Goal: Transaction & Acquisition: Obtain resource

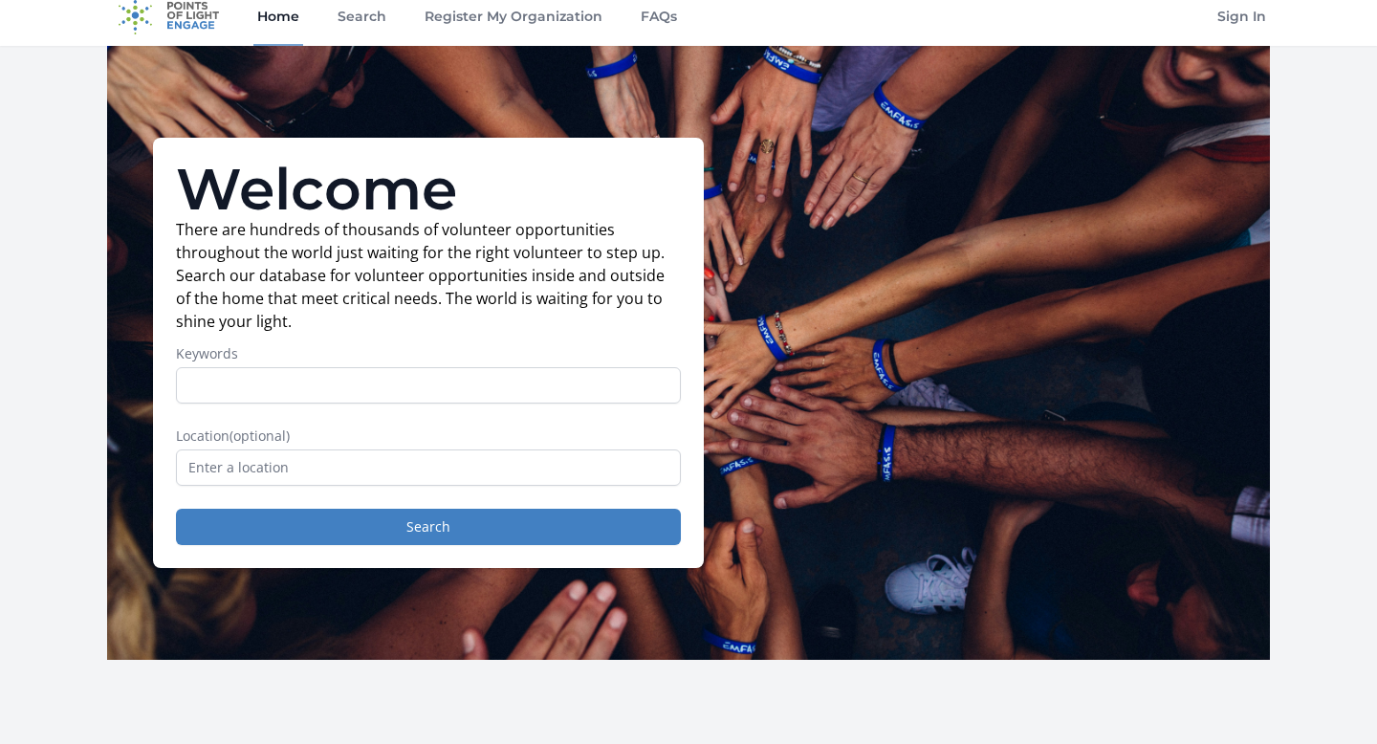
scroll to position [26, 0]
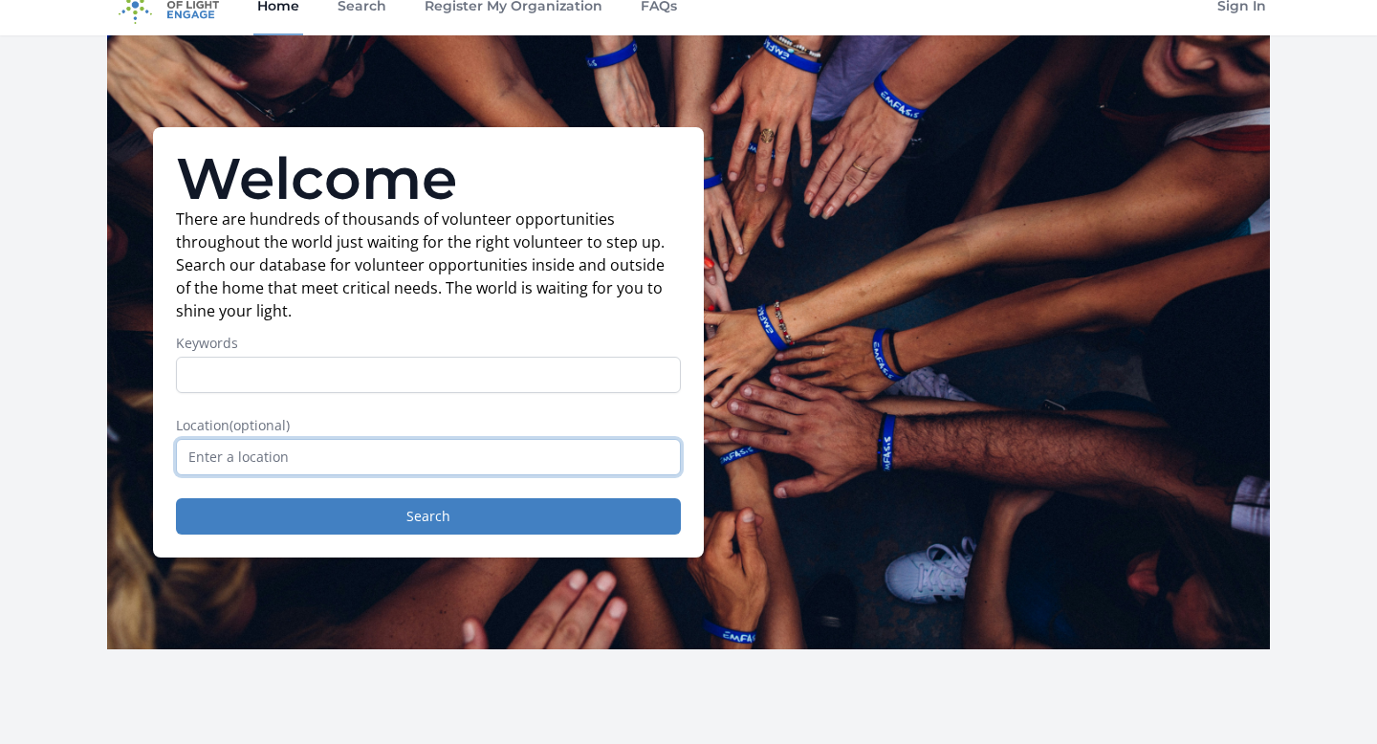
click at [433, 449] on input "text" at bounding box center [428, 457] width 505 height 36
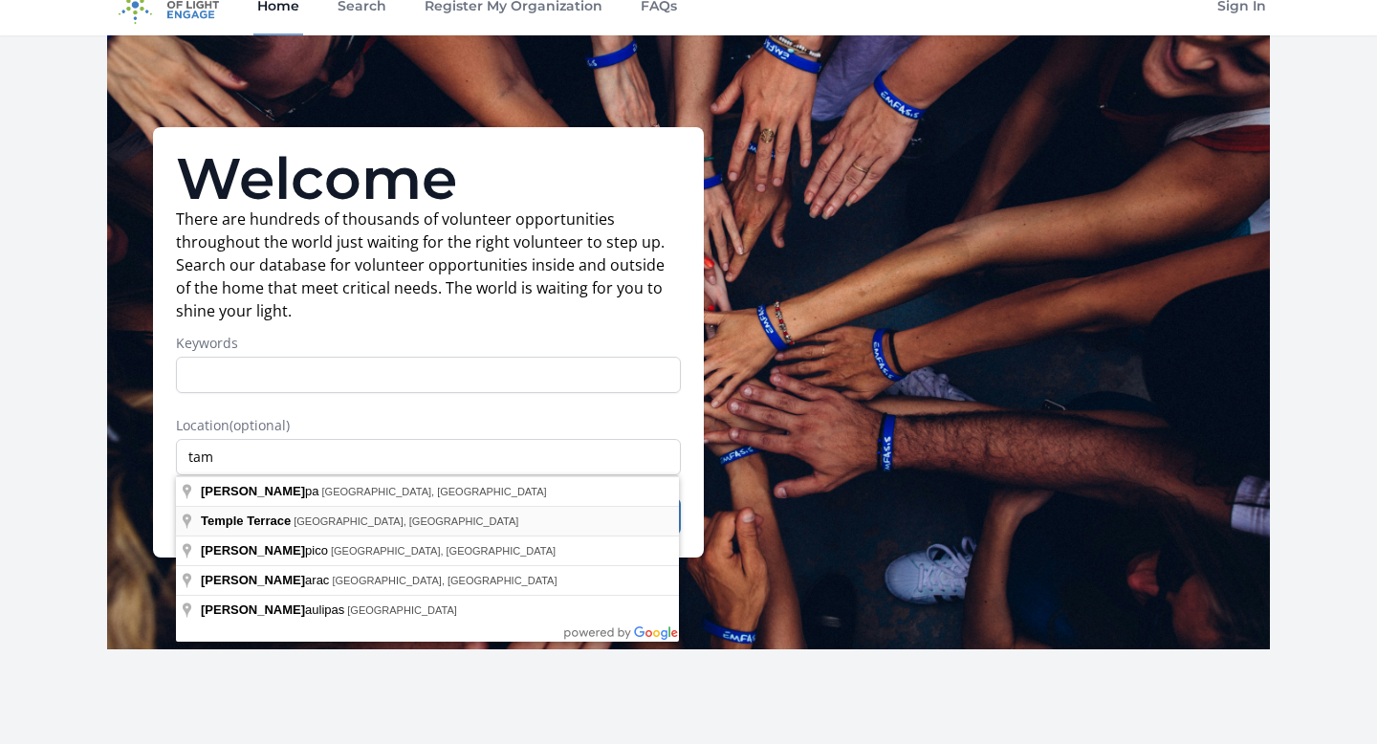
type input "Temple Terrace, FL, USA"
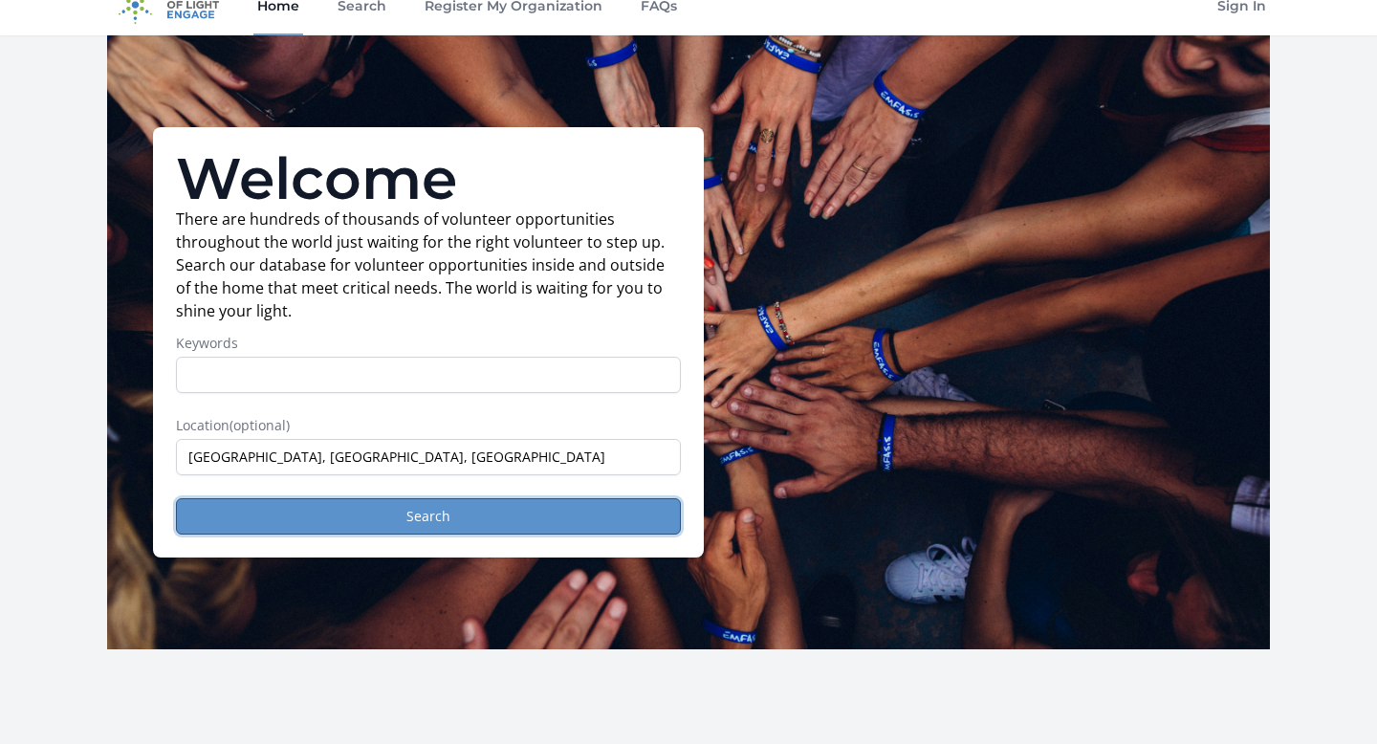
click at [397, 515] on button "Search" at bounding box center [428, 516] width 505 height 36
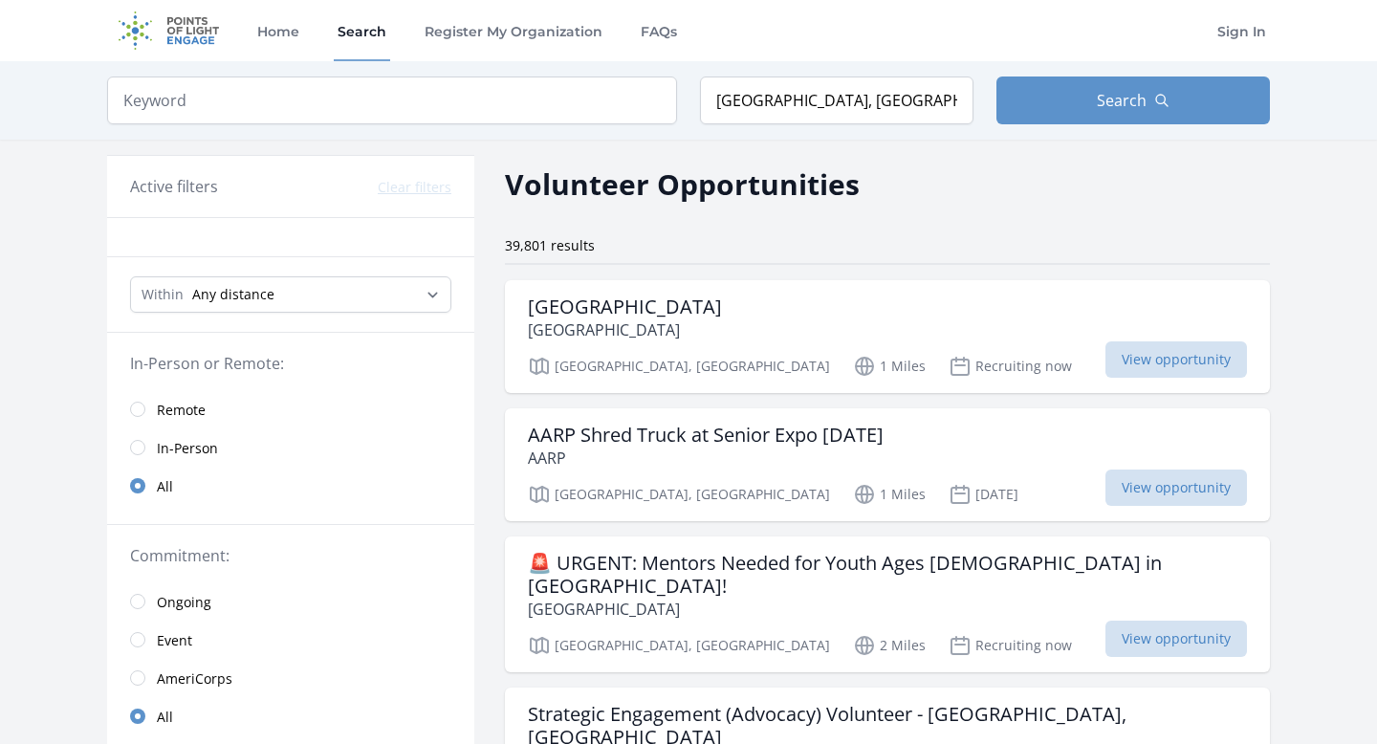
click at [188, 442] on span "In-Person" at bounding box center [187, 448] width 61 height 19
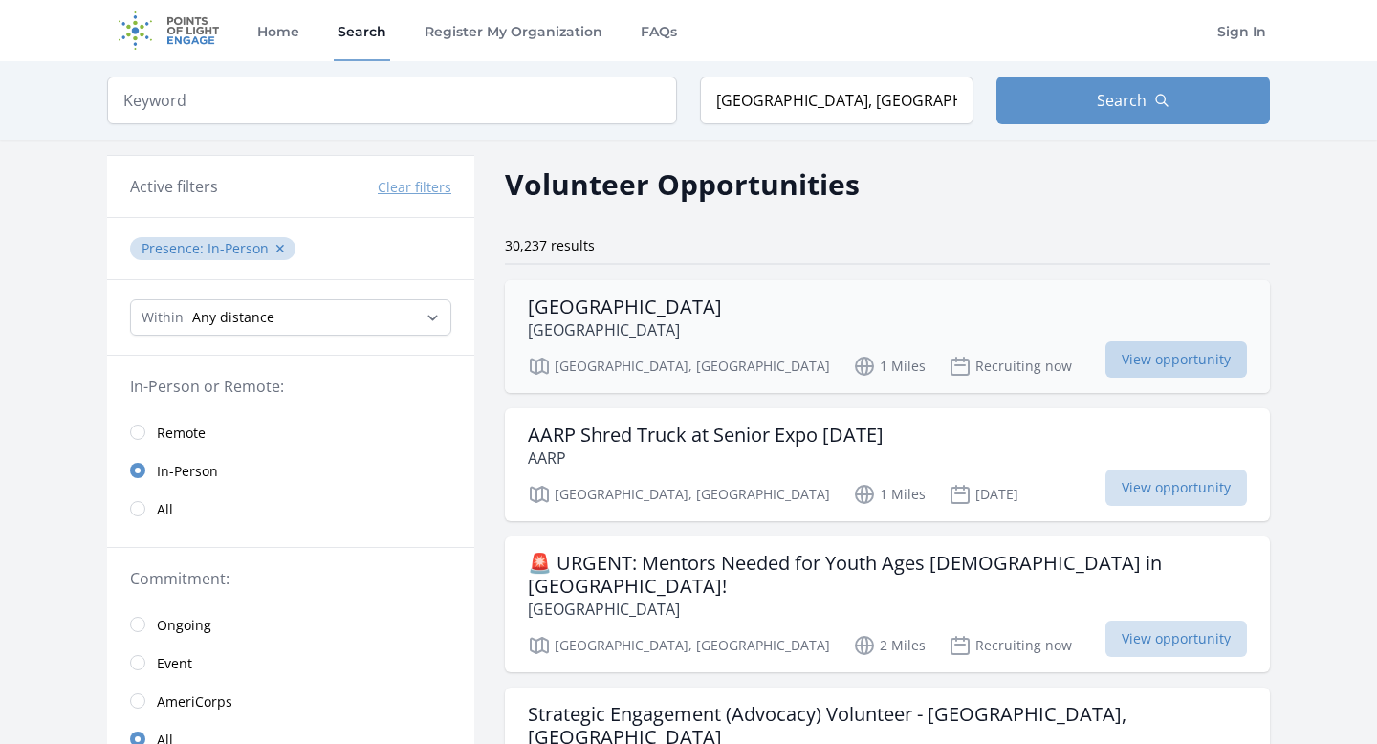
click at [1106, 363] on span "View opportunity" at bounding box center [1177, 359] width 142 height 36
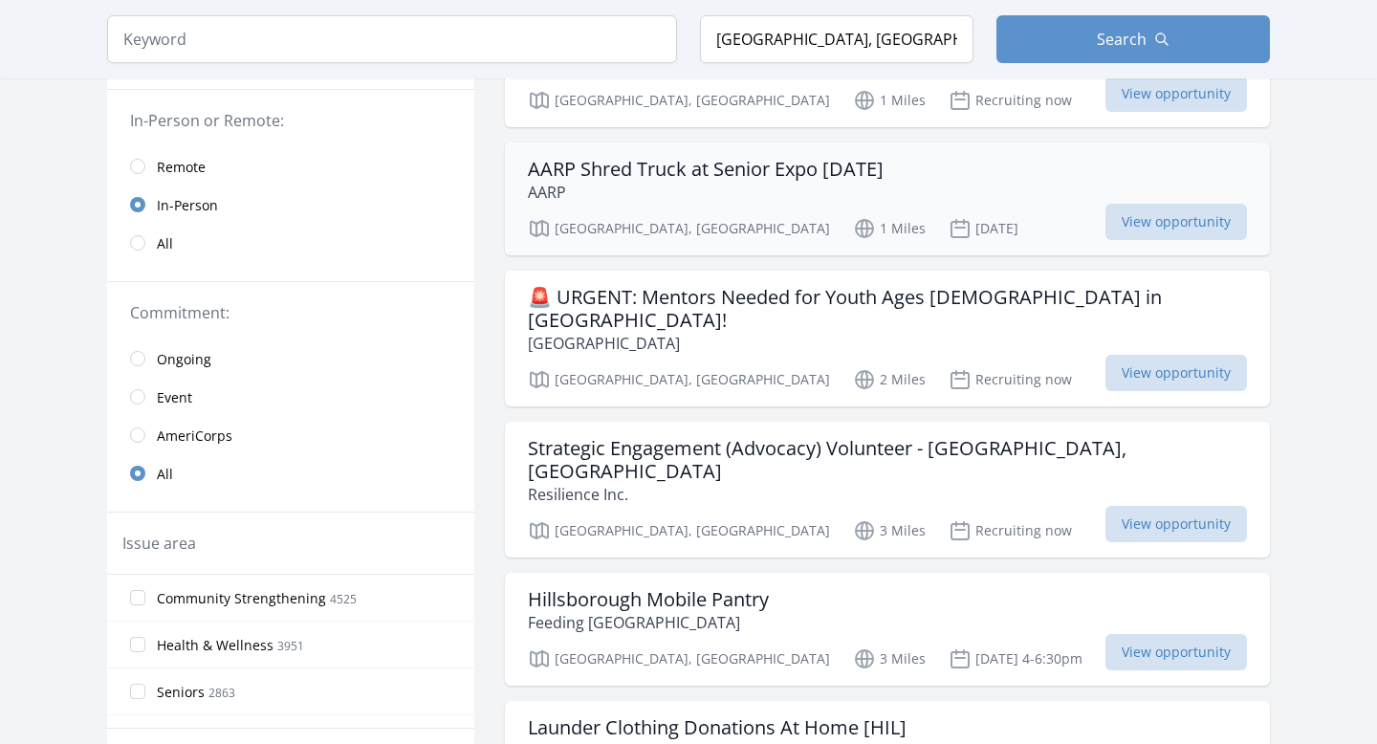
scroll to position [271, 0]
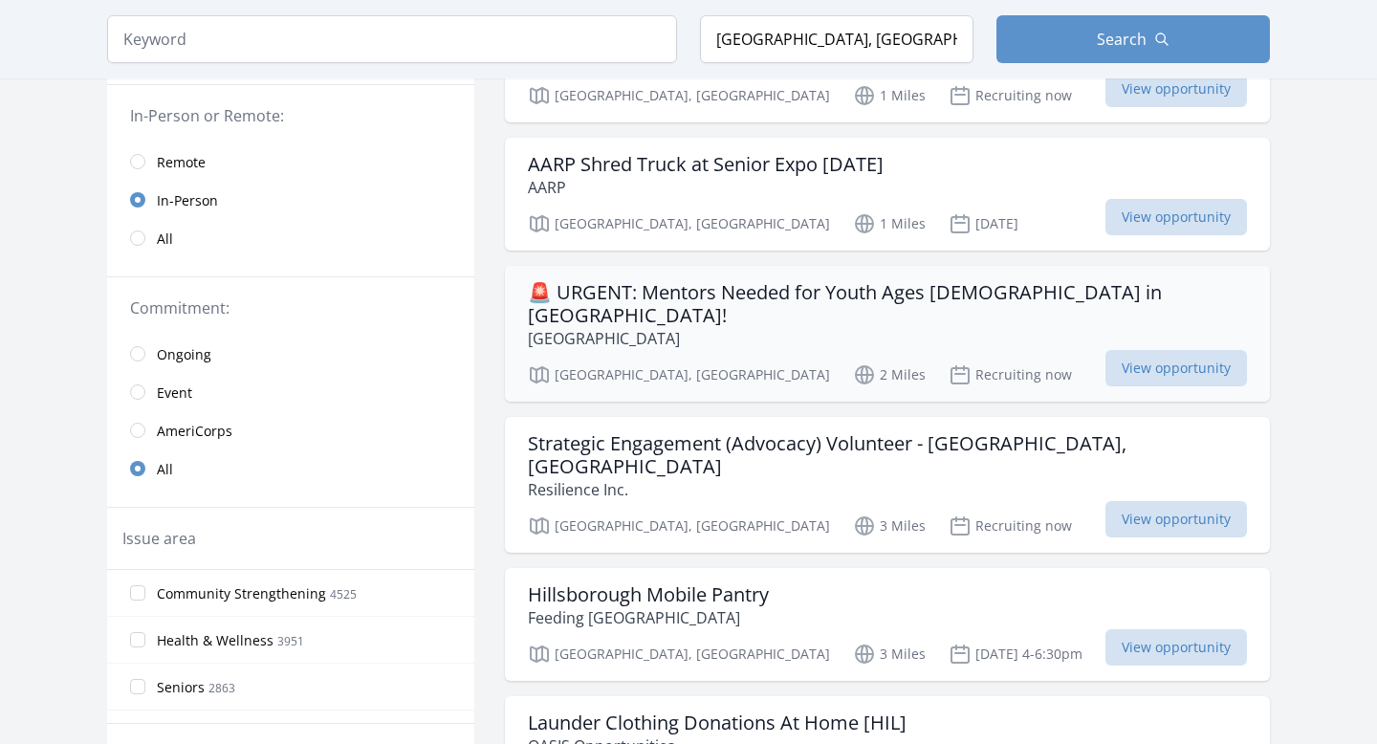
click at [865, 327] on p "Tampa Bay Academy of Hope" at bounding box center [887, 338] width 719 height 23
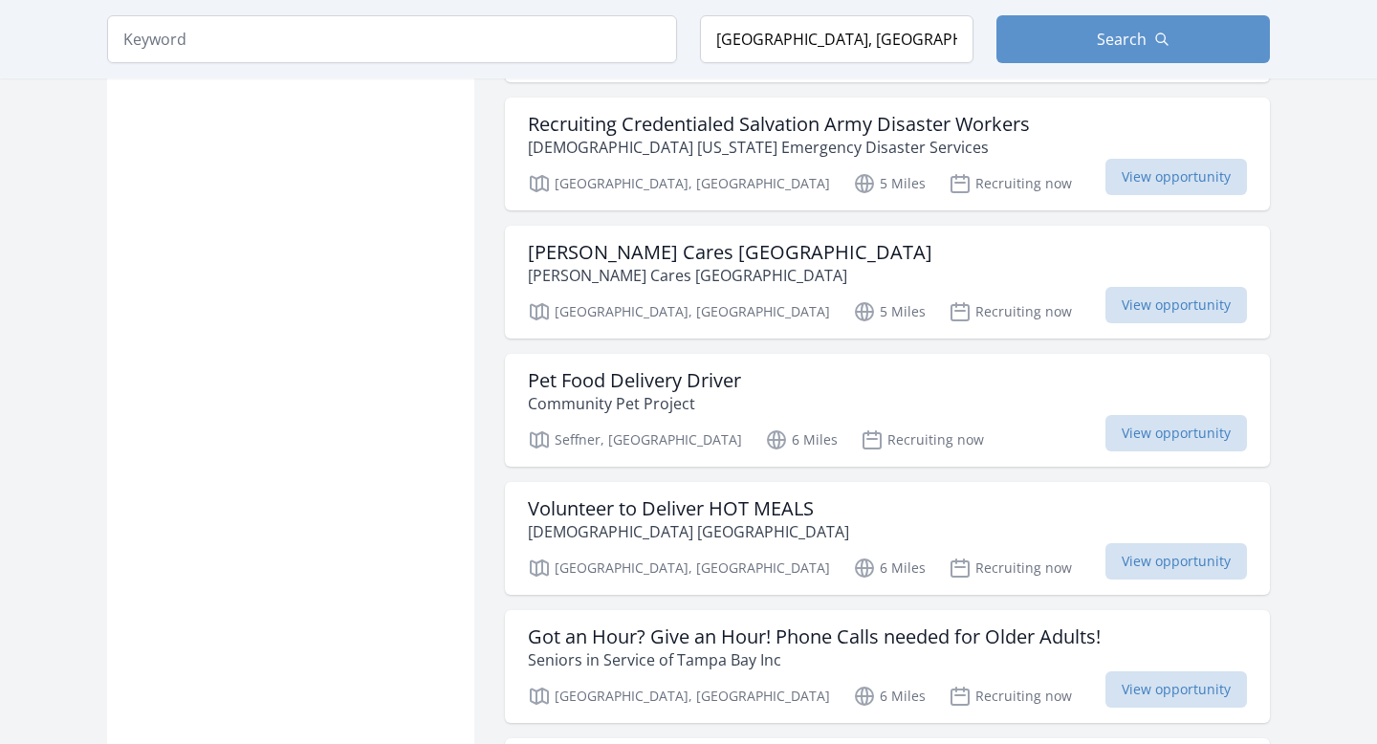
scroll to position [1903, 0]
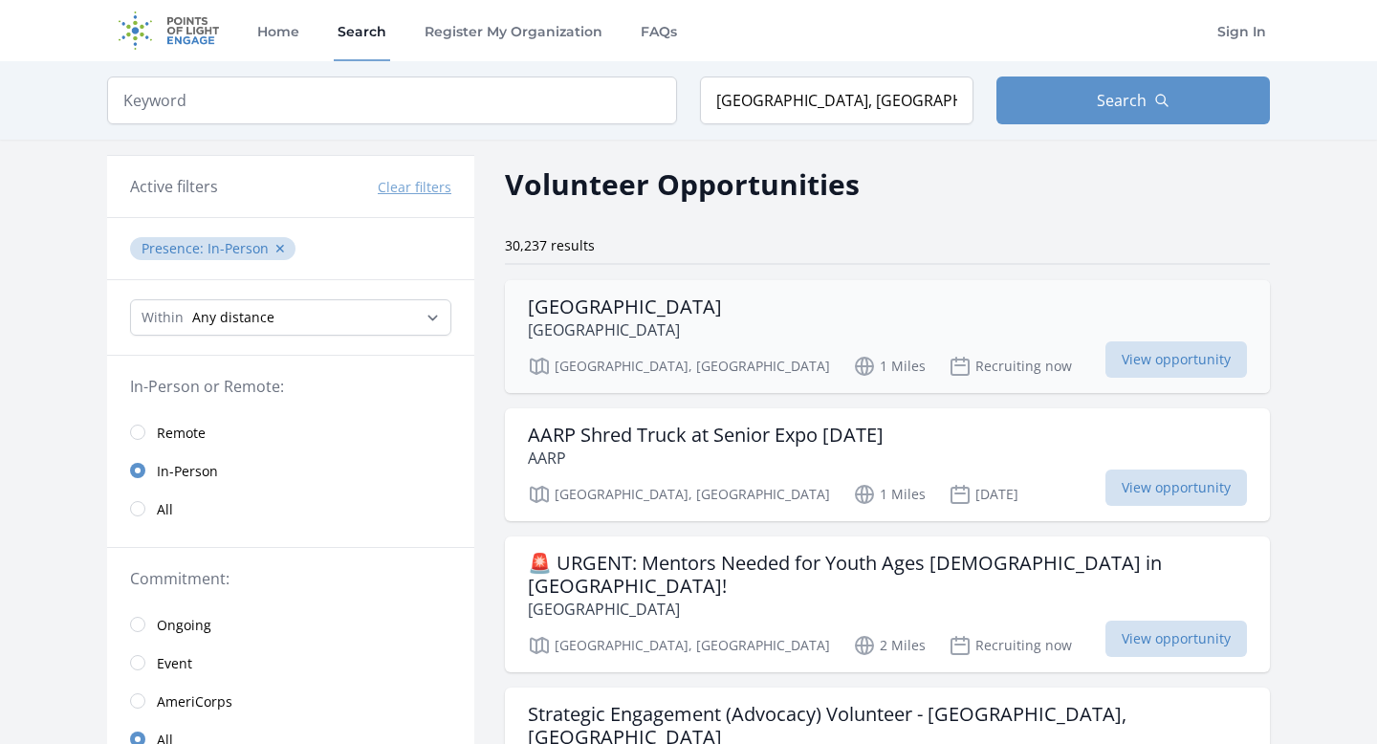
click at [872, 344] on div "Tampa Bay Academy of Hope Tampa Bay Academy Of Hope Tampa, FL 1 Miles Recruitin…" at bounding box center [887, 336] width 765 height 113
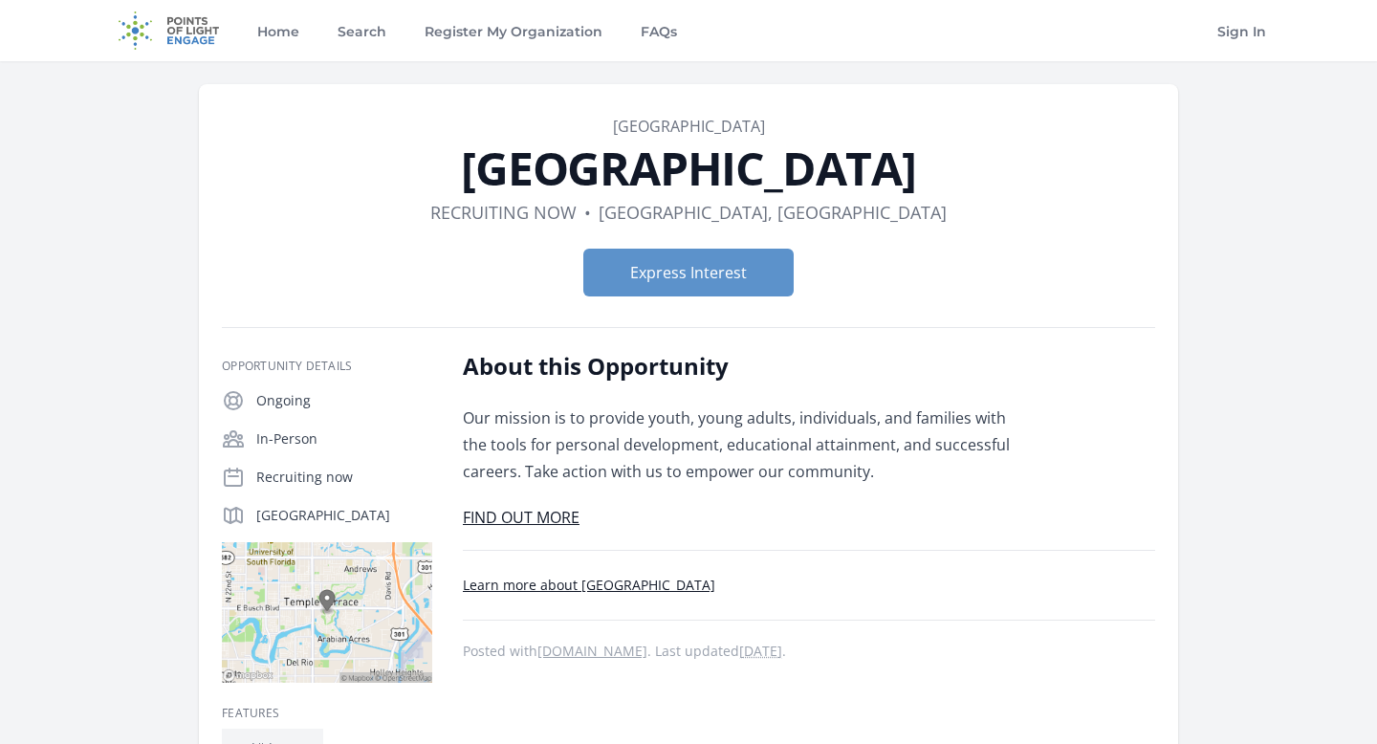
scroll to position [33, 0]
click at [532, 511] on link "FIND OUT MORE" at bounding box center [521, 517] width 117 height 21
